Goal: Task Accomplishment & Management: Manage account settings

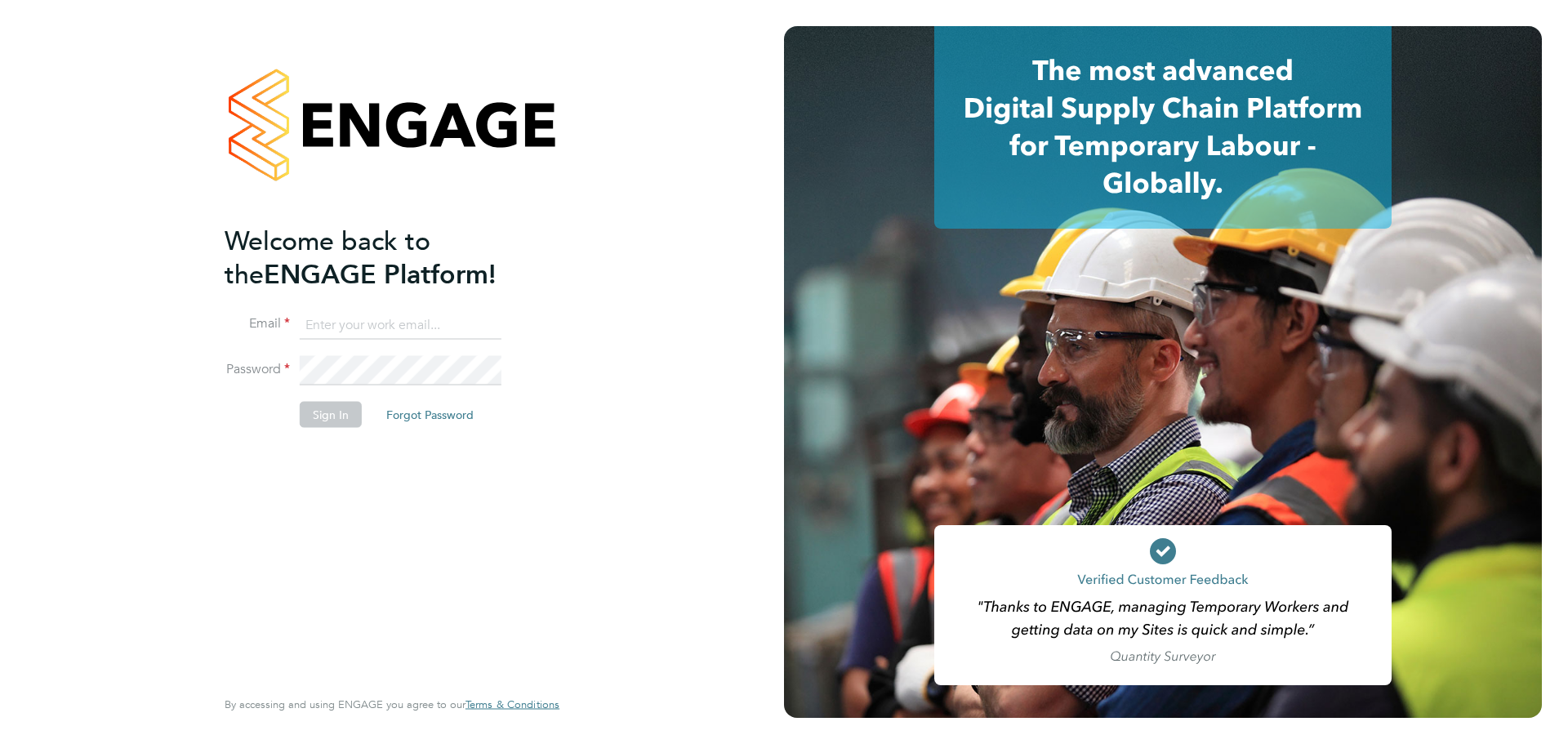
type input "lauren.alldis@technicalresources.co.uk"
click at [324, 425] on button "Sign In" at bounding box center [330, 414] width 62 height 26
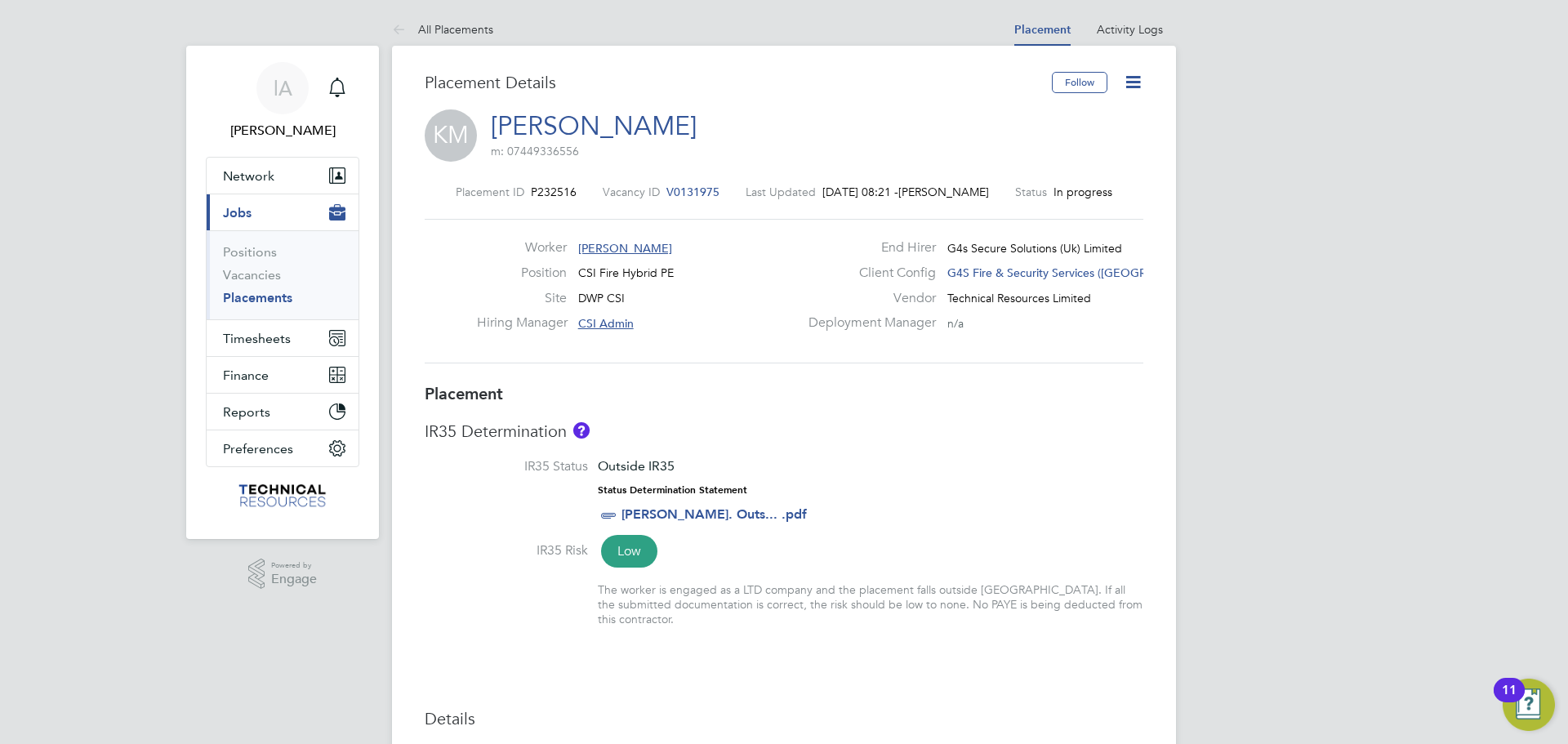
drag, startPoint x: 275, startPoint y: 296, endPoint x: 369, endPoint y: 291, distance: 94.1
click at [275, 296] on link "Placements" at bounding box center [257, 297] width 69 height 16
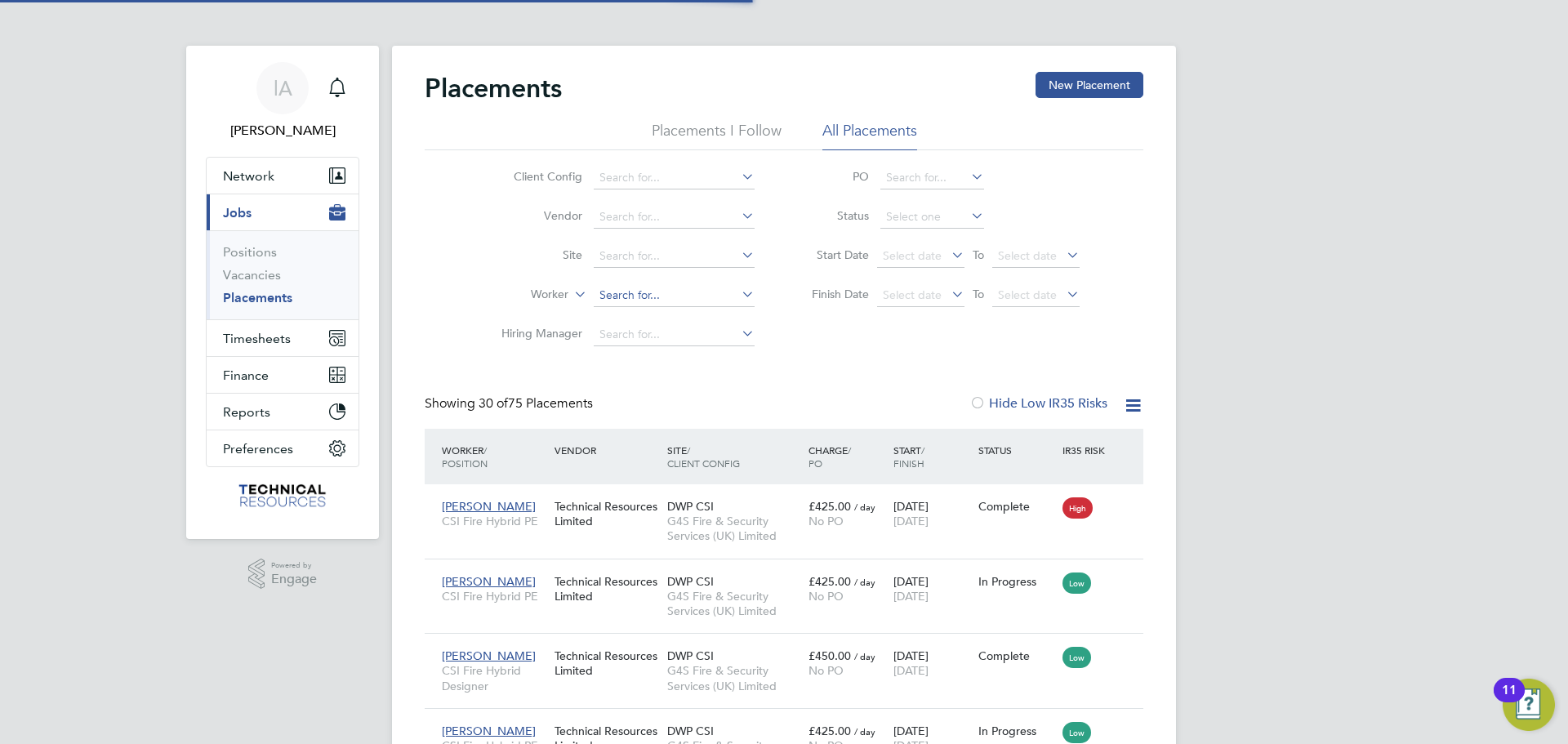
click at [697, 296] on input at bounding box center [674, 295] width 161 height 23
type input "i"
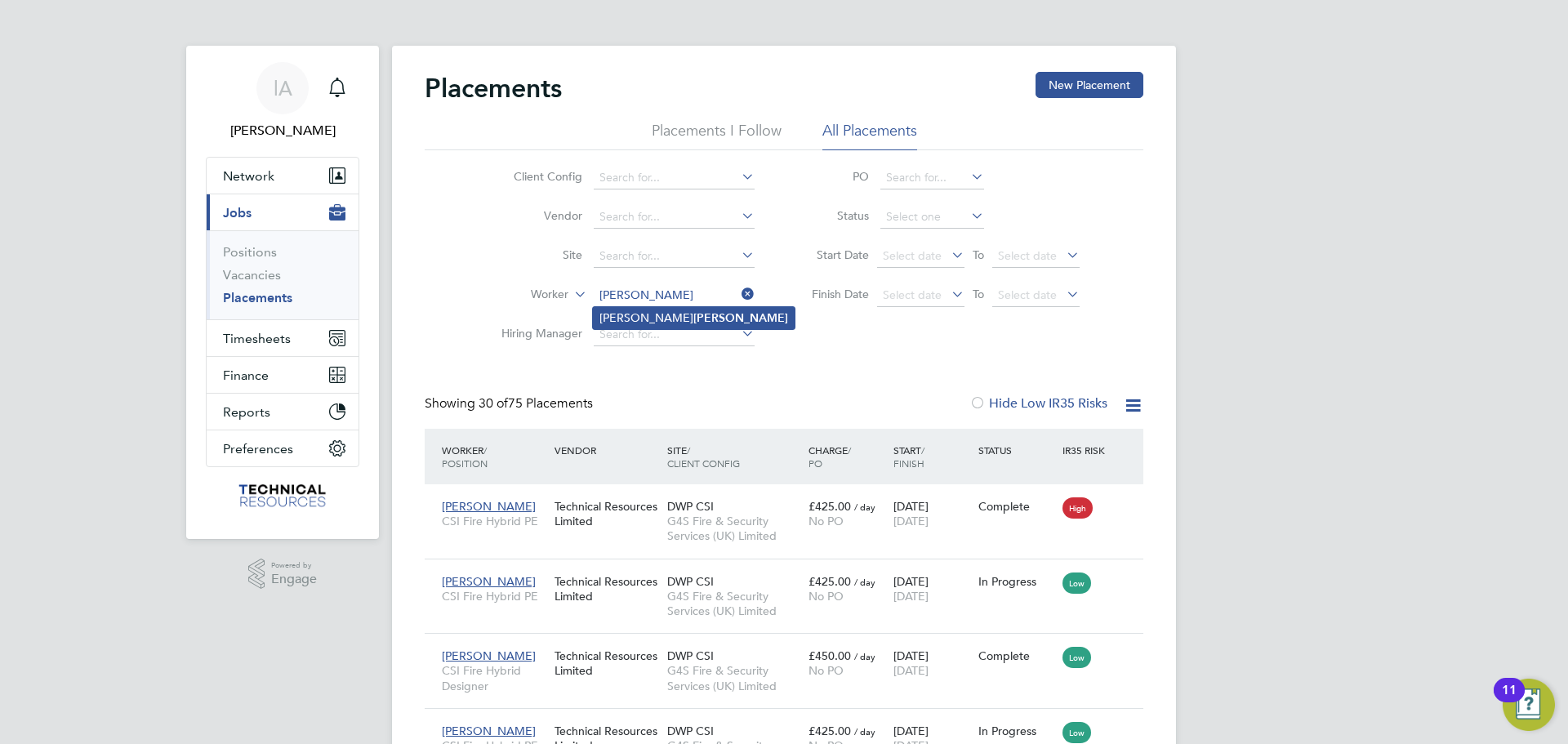
click at [693, 319] on b "Mitchell" at bounding box center [740, 317] width 94 height 14
type input "[PERSON_NAME]"
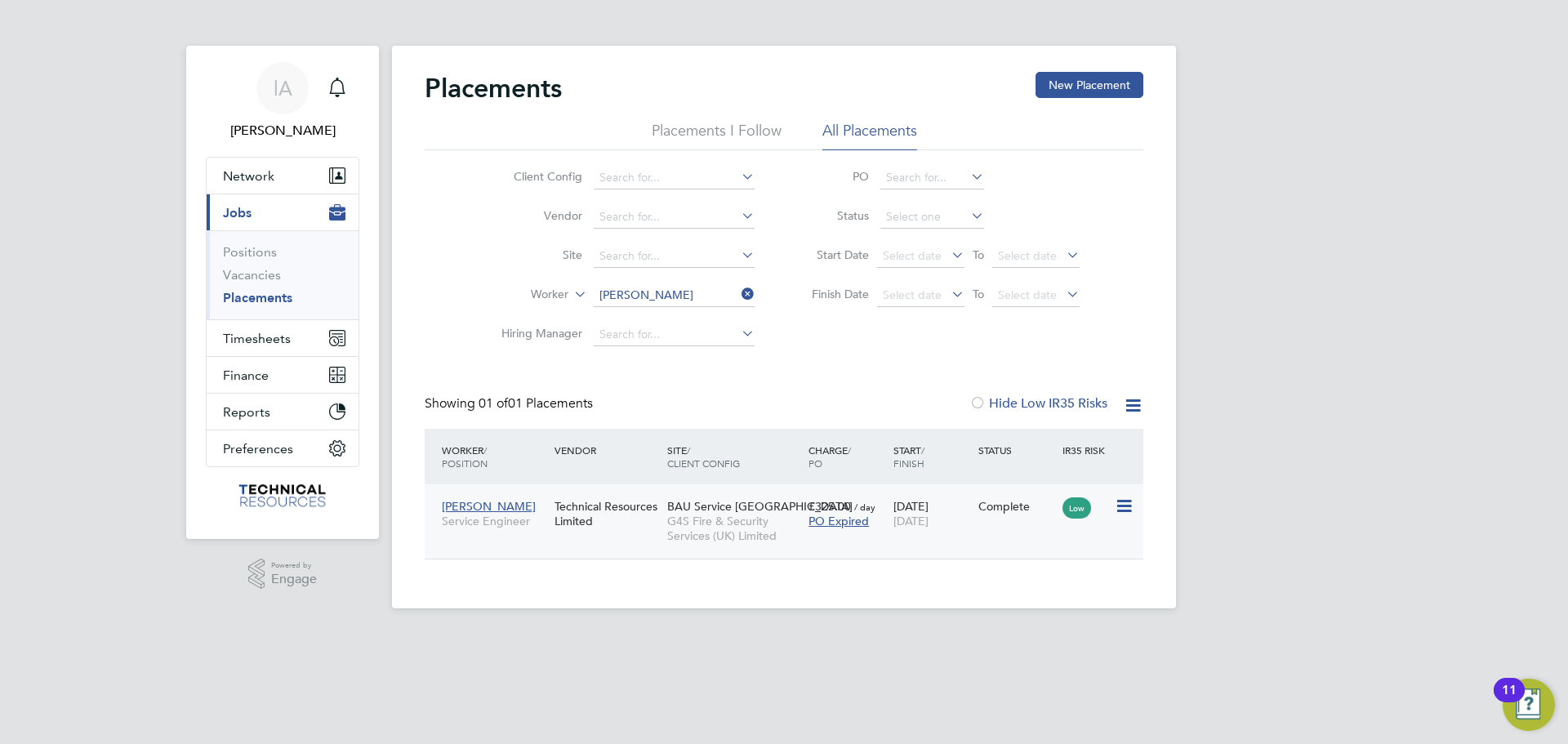
click at [675, 539] on span "G4S Fire & Security Services (UK) Limited" at bounding box center [734, 528] width 133 height 30
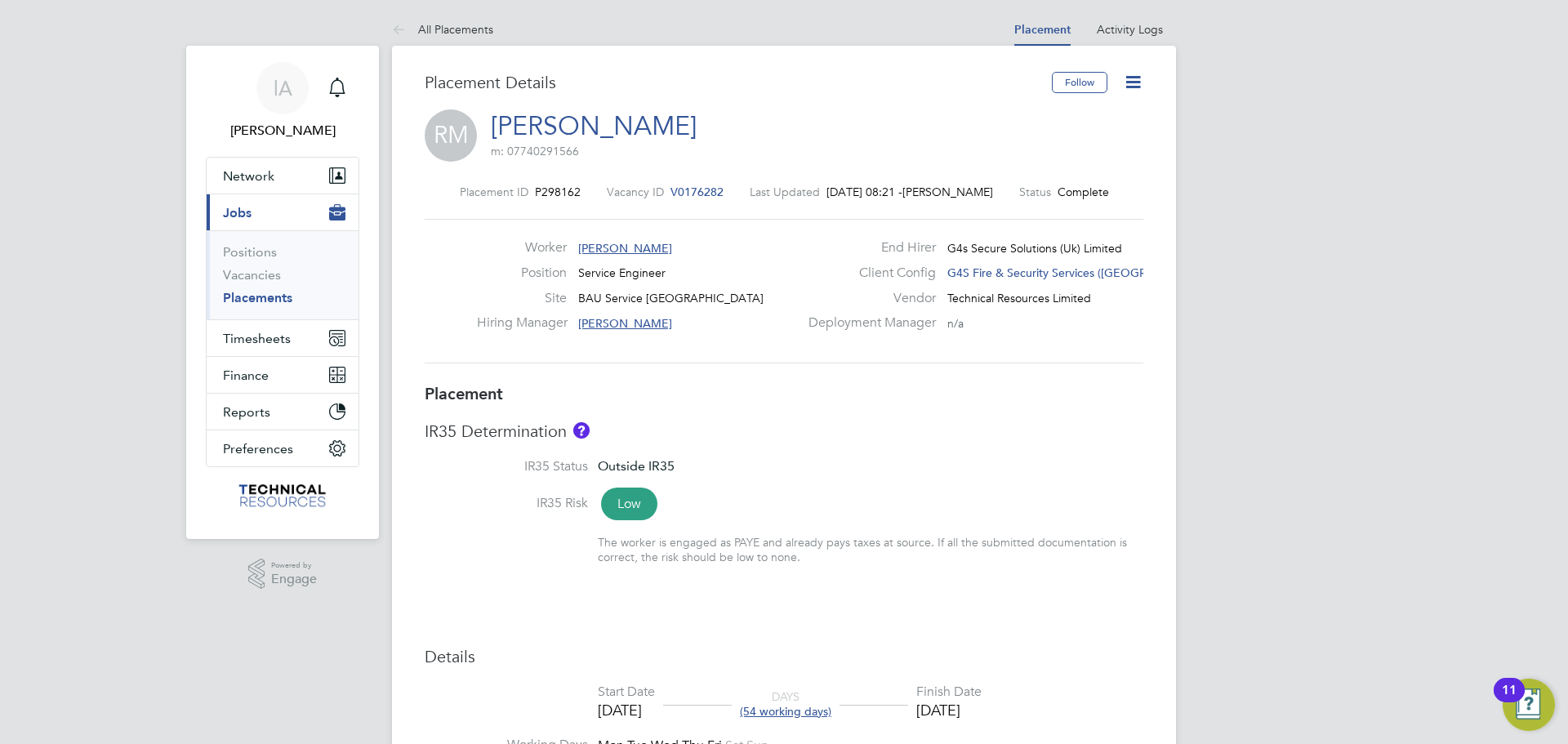
click at [1135, 79] on icon at bounding box center [1133, 82] width 20 height 20
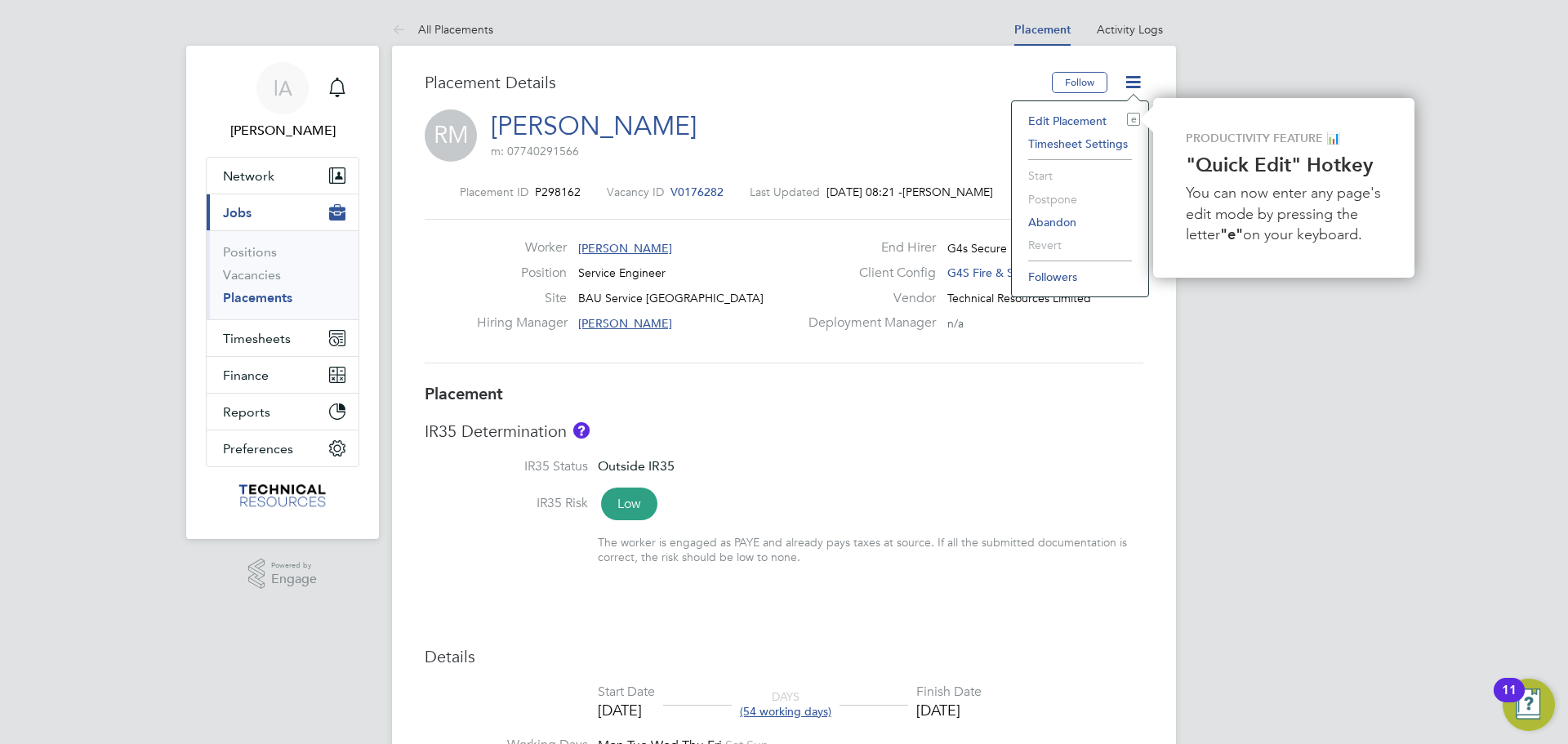
click at [1088, 115] on li "Edit Placement e" at bounding box center [1080, 120] width 120 height 23
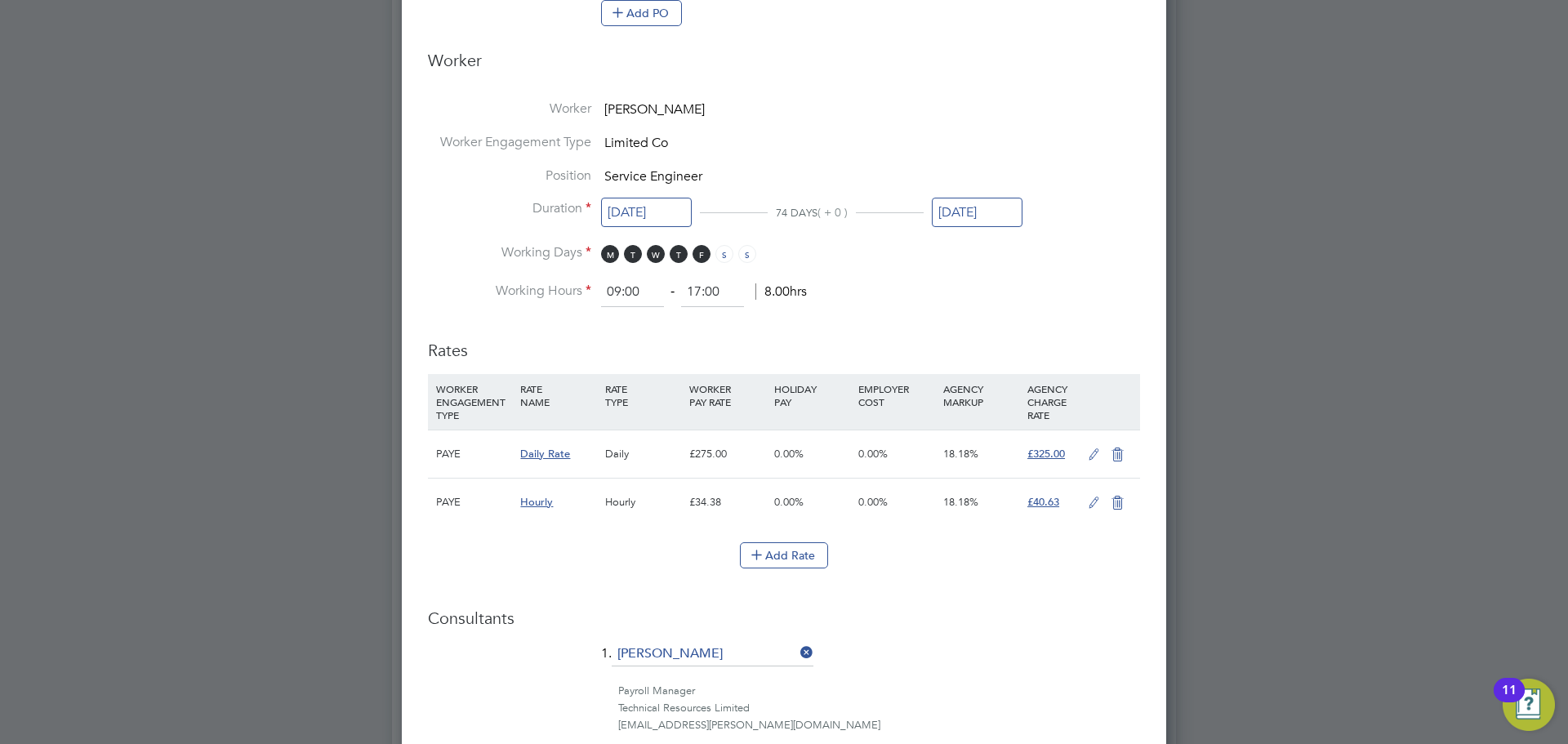
click at [994, 206] on input "[DATE]" at bounding box center [977, 213] width 91 height 31
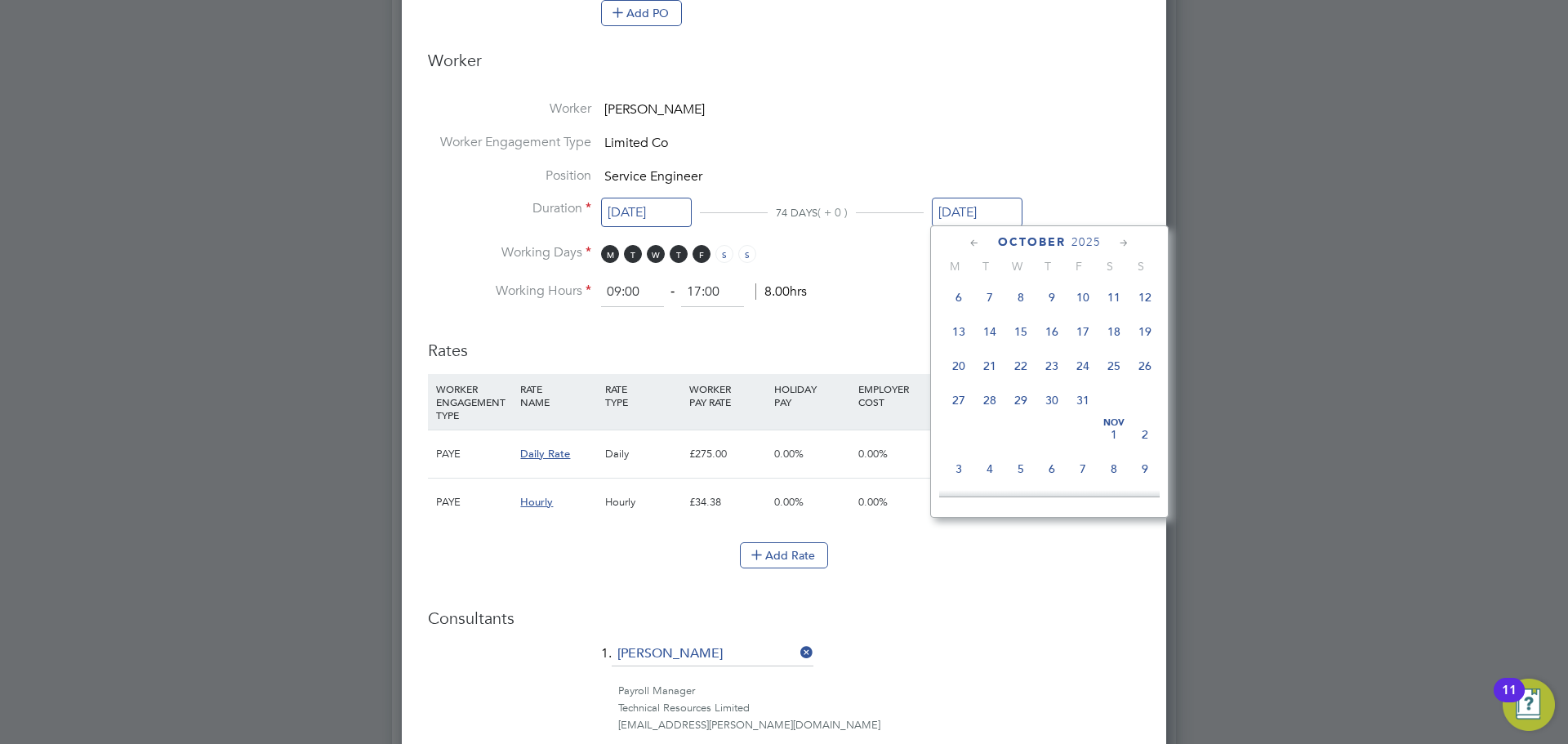
click at [1081, 409] on span "31" at bounding box center [1083, 401] width 31 height 31
type input "[DATE]"
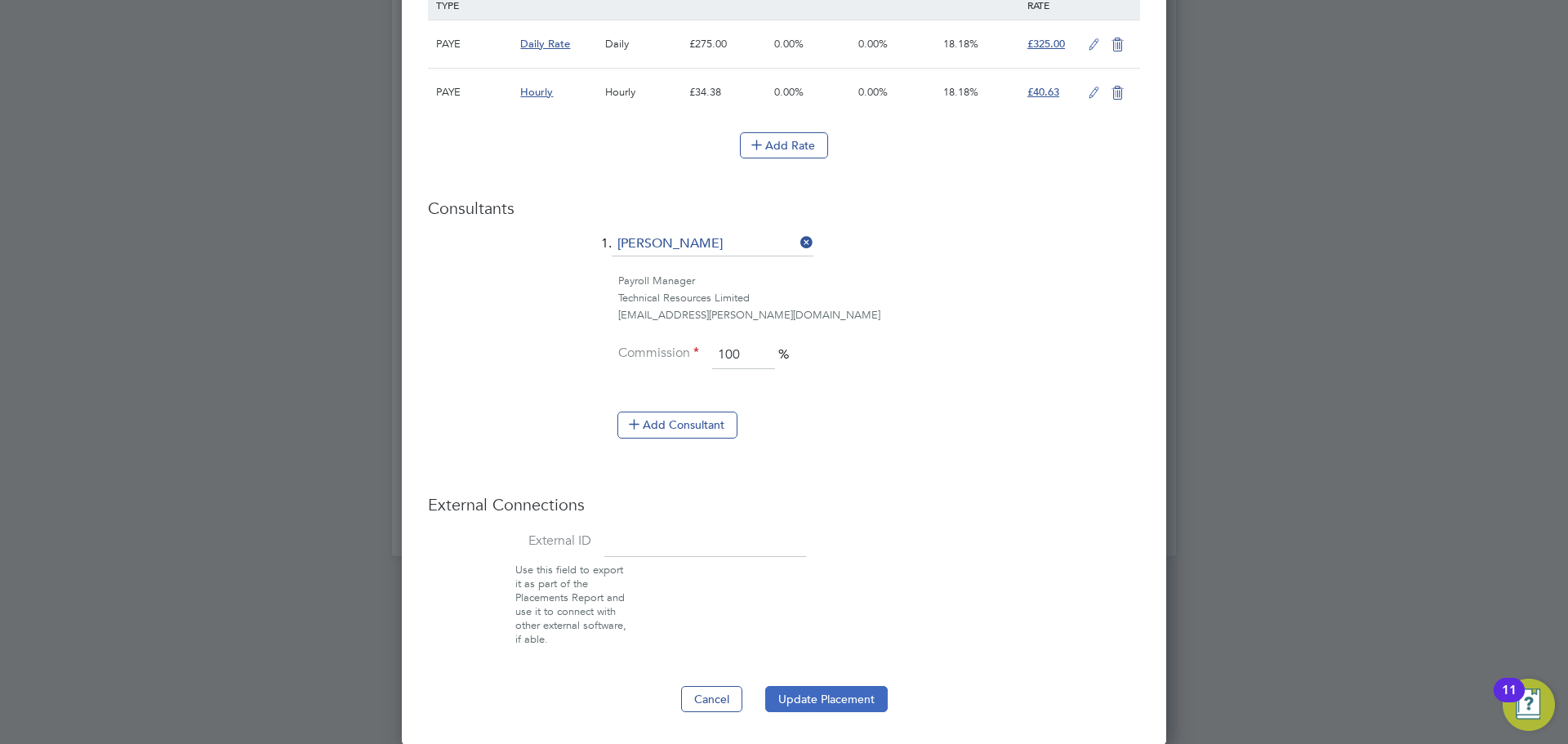
click at [859, 697] on button "Update Placement" at bounding box center [826, 699] width 122 height 26
